Goal: Information Seeking & Learning: Learn about a topic

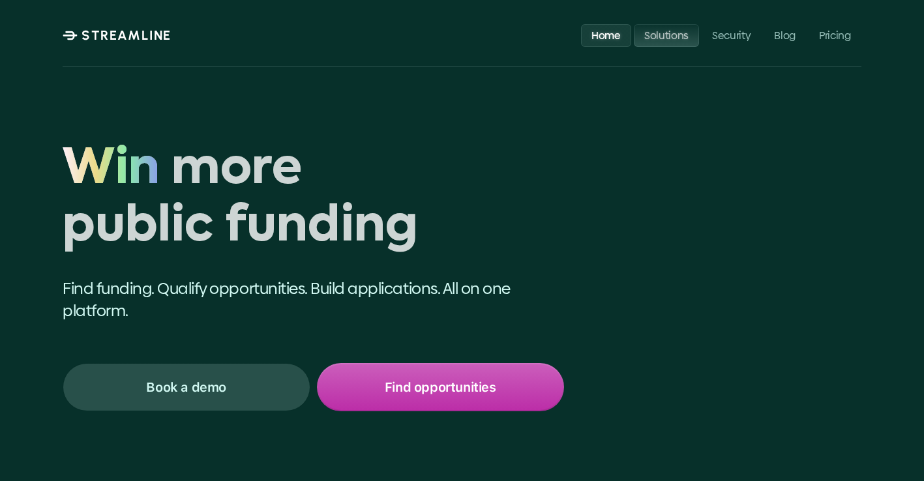
click at [652, 33] on p "Solutions" at bounding box center [667, 35] width 44 height 12
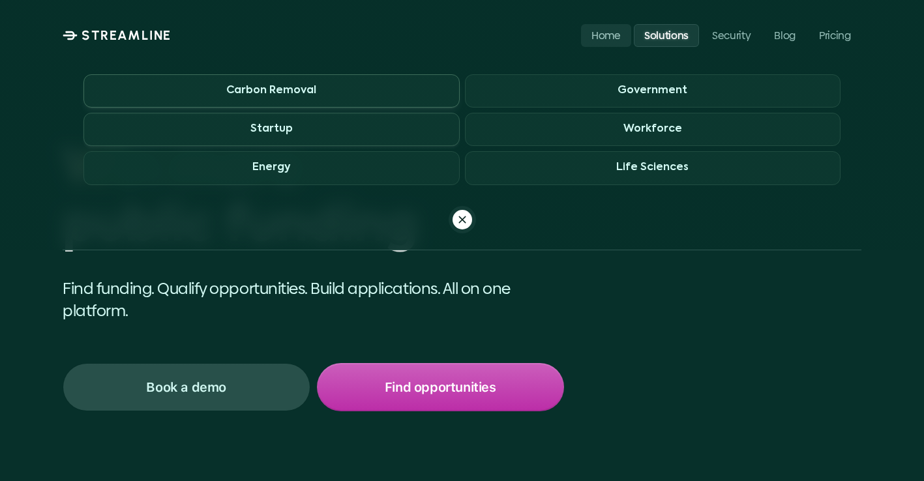
click at [350, 84] on span "Carbon Removal" at bounding box center [272, 90] width 376 height 33
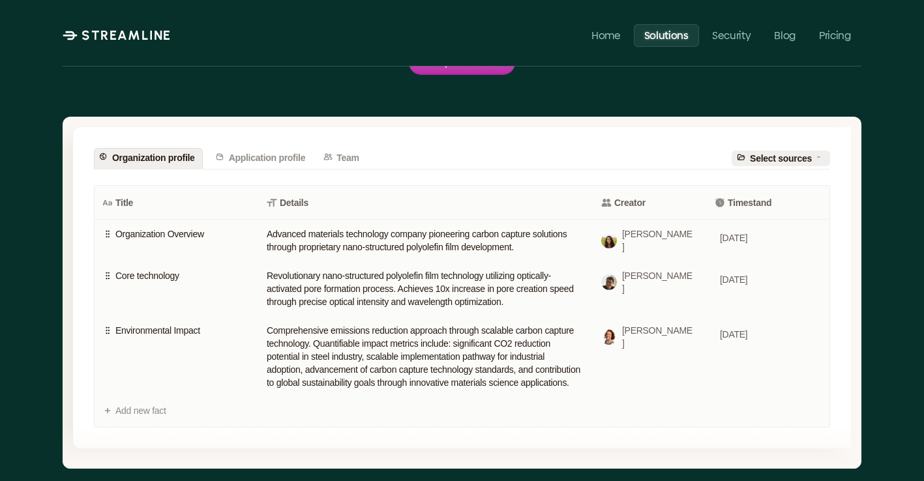
scroll to position [2838, 0]
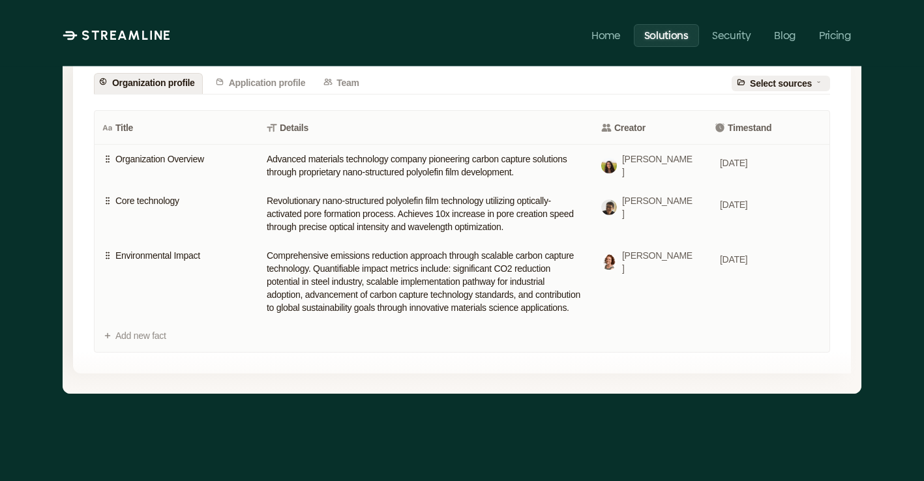
click at [664, 35] on p "Solutions" at bounding box center [667, 35] width 44 height 12
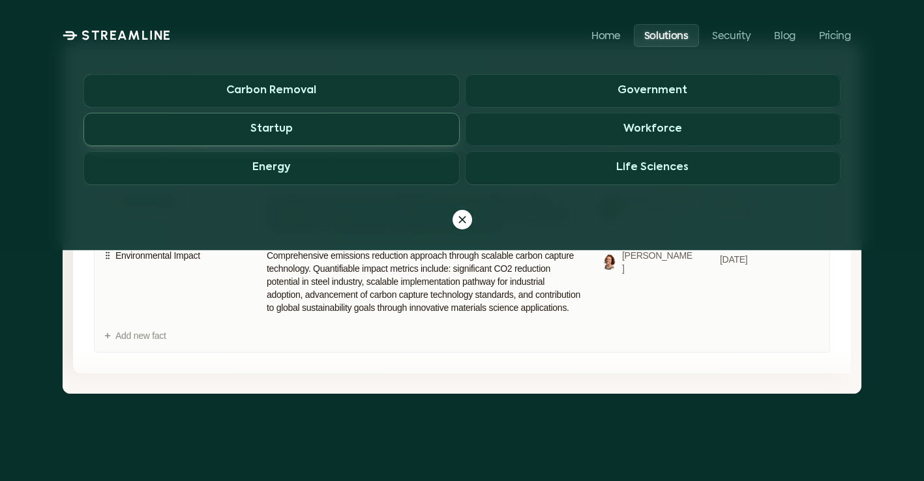
click at [326, 131] on span "Startup" at bounding box center [272, 129] width 376 height 33
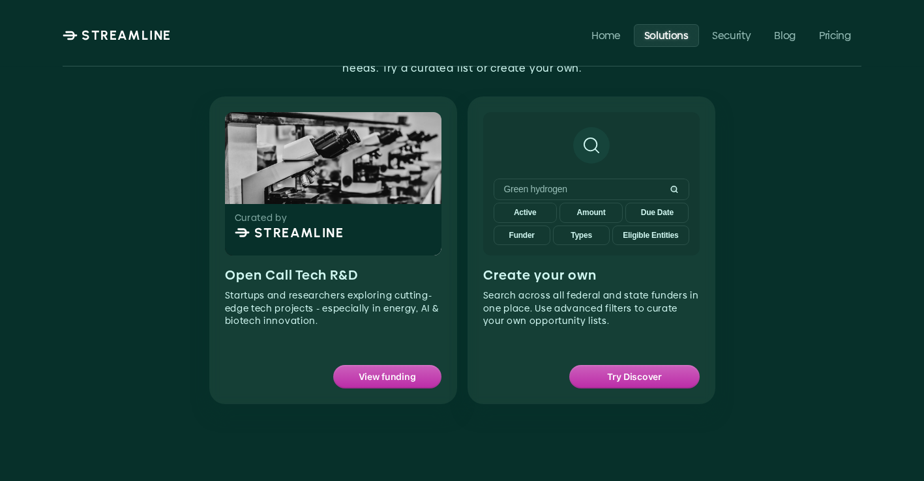
scroll to position [819, 0]
